Goal: Task Accomplishment & Management: Manage account settings

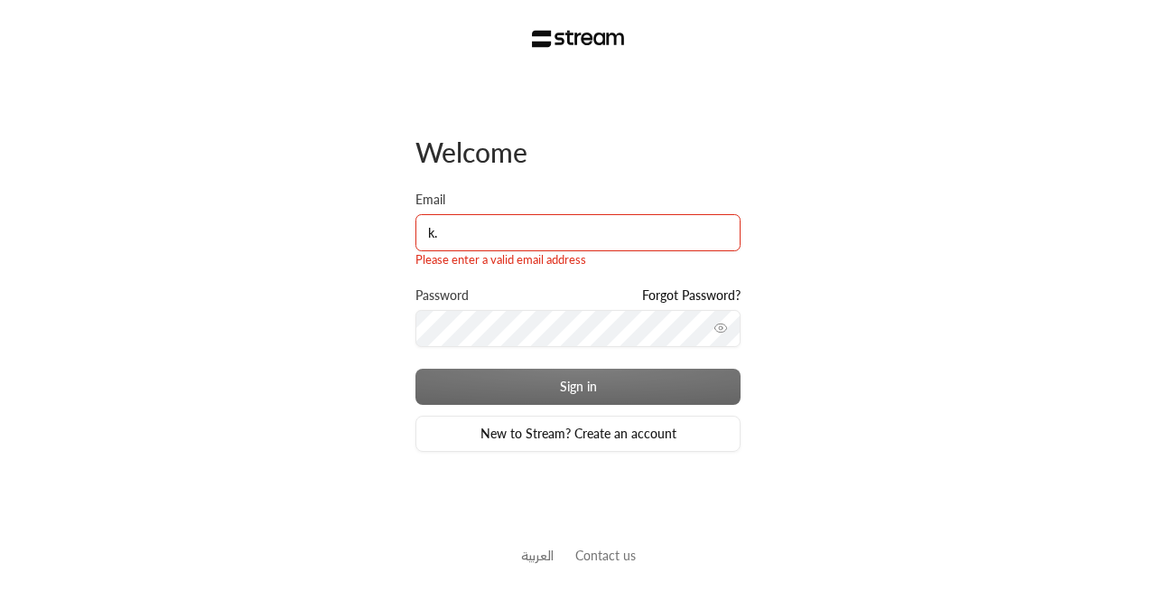
type input "[PERSON_NAME][EMAIL_ADDRESS][DOMAIN_NAME]"
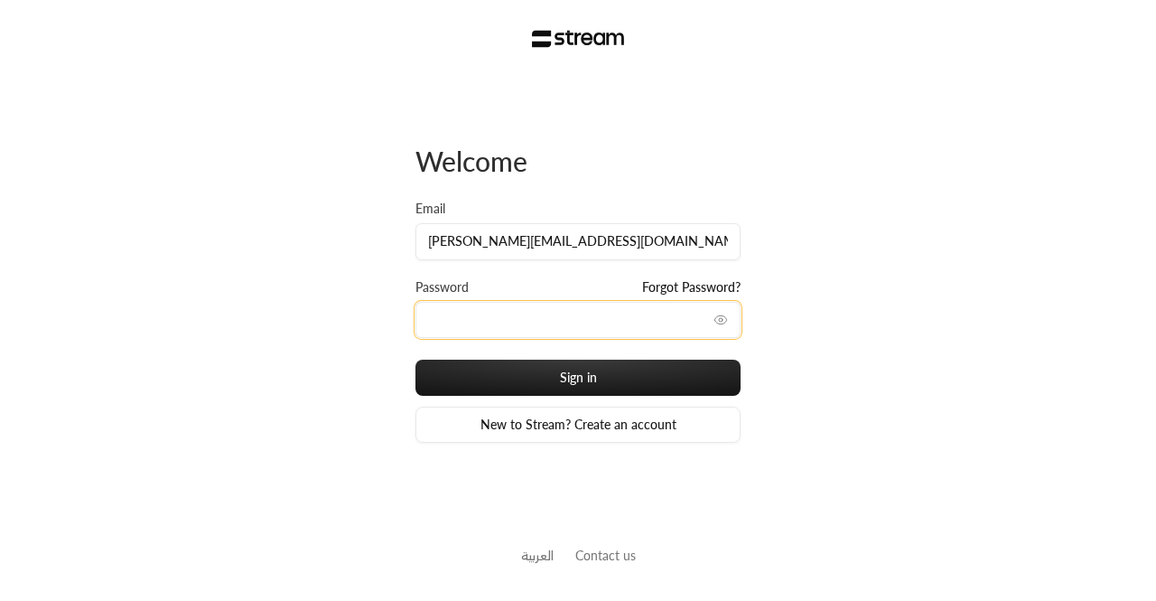
click at [416, 360] on button "Sign in" at bounding box center [578, 378] width 325 height 36
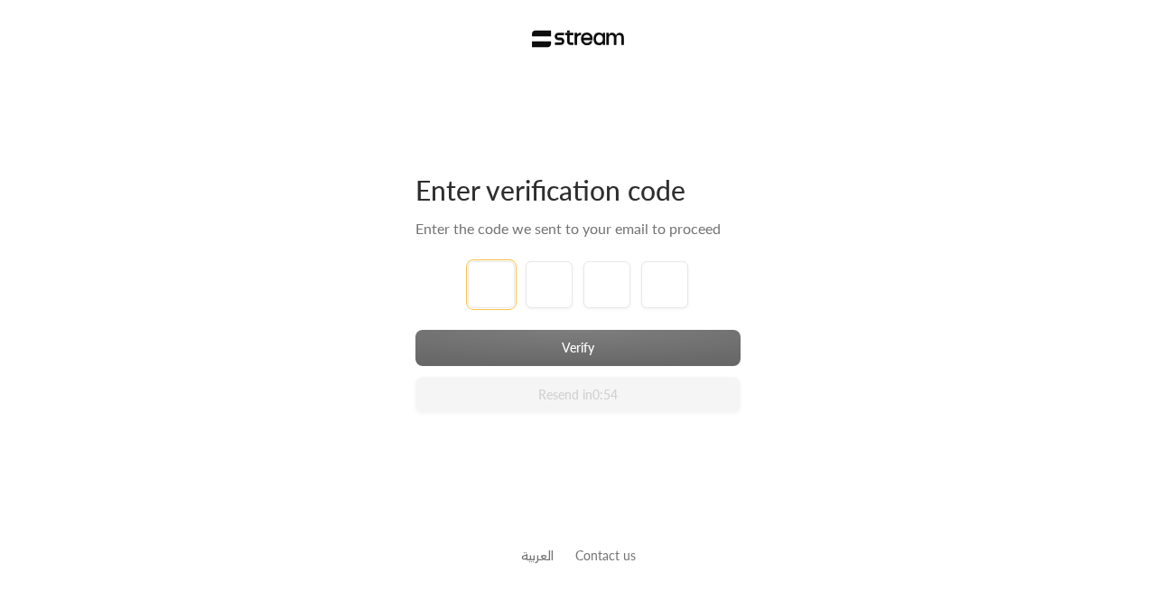
type input "1"
type input "2"
type input "3"
type input "4"
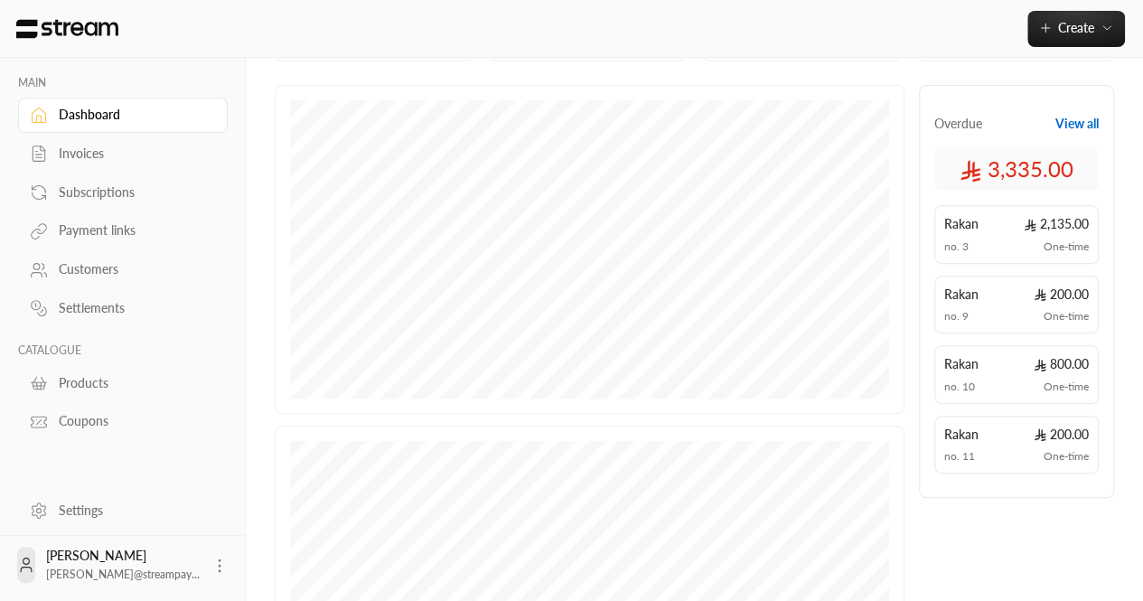
scroll to position [252, 0]
click at [49, 149] on link "Invoices" at bounding box center [123, 153] width 210 height 35
